Goal: Information Seeking & Learning: Learn about a topic

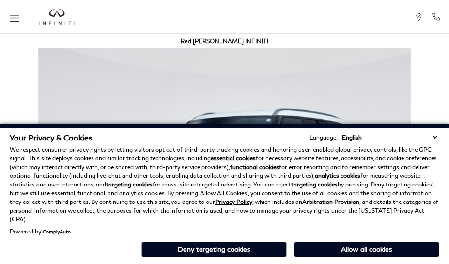
click at [436, 261] on div "Your Privacy & Cookies Language: English Spanish / Español English / [GEOGRAPHI…" at bounding box center [224, 193] width 449 height 139
click at [436, 184] on p "We respect consumer privacy rights by letting visitors opt out of third-party t…" at bounding box center [224, 184] width 429 height 78
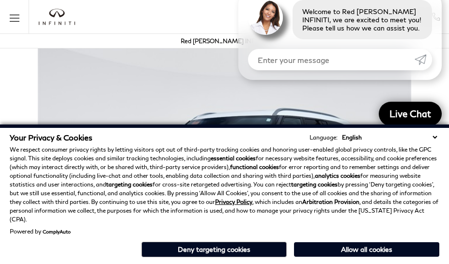
click at [436, 160] on p "We respect consumer privacy rights by letting visitors opt out of third-party t…" at bounding box center [224, 184] width 429 height 78
click at [315, 179] on strong "analytics cookies" at bounding box center [337, 175] width 45 height 7
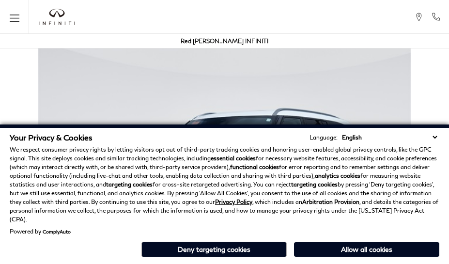
click at [364, 184] on p "We respect consumer privacy rights by letting visitors opt out of third-party t…" at bounding box center [224, 184] width 429 height 78
click at [364, 261] on div "Your Privacy & Cookies Language: English Spanish / Español English / [GEOGRAPHI…" at bounding box center [224, 193] width 449 height 139
click at [364, 160] on p "We respect consumer privacy rights by letting visitors opt out of third-party t…" at bounding box center [224, 184] width 429 height 78
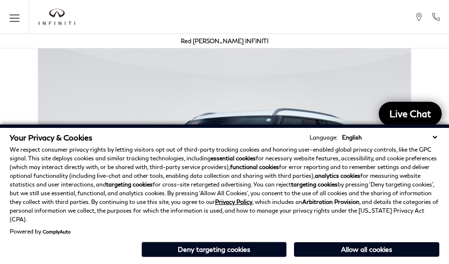
click at [219, 261] on div "Your Privacy & Cookies Language: English Spanish / Español English / [GEOGRAPHI…" at bounding box center [224, 193] width 449 height 139
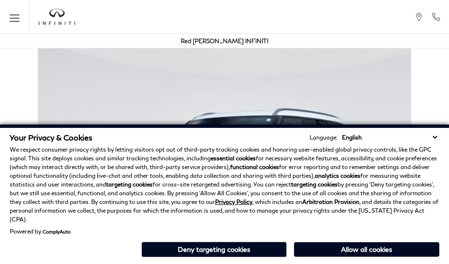
click at [315, 179] on strong "analytics cookies" at bounding box center [337, 175] width 45 height 7
